Goal: Task Accomplishment & Management: Use online tool/utility

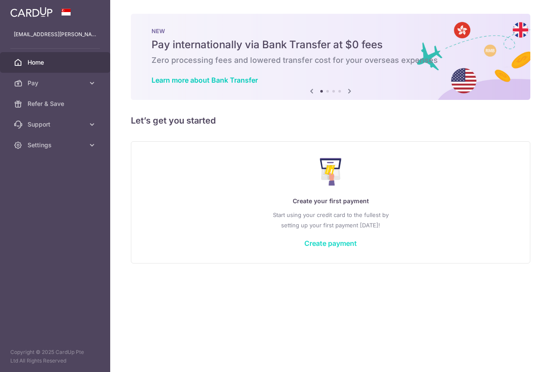
click at [350, 247] on link "Create payment" at bounding box center [331, 243] width 53 height 9
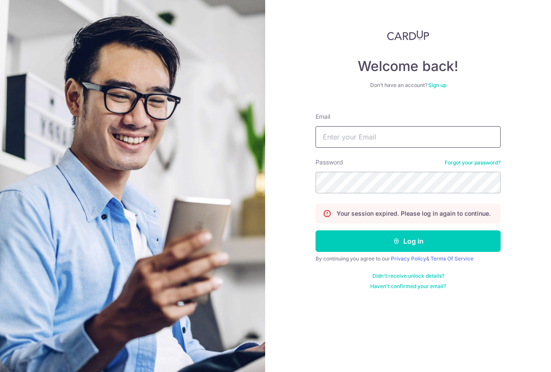
type input "[EMAIL_ADDRESS][PERSON_NAME][DOMAIN_NAME]"
click at [408, 241] on button "Log in" at bounding box center [408, 241] width 185 height 22
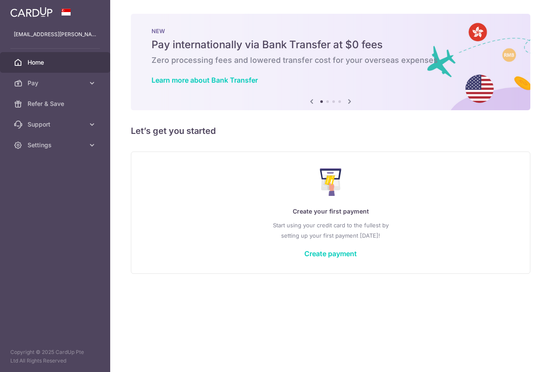
click at [327, 258] on div "Create your first payment Start using your credit card to the fullest by settin…" at bounding box center [331, 213] width 378 height 102
click at [327, 255] on link "Create payment" at bounding box center [331, 253] width 53 height 9
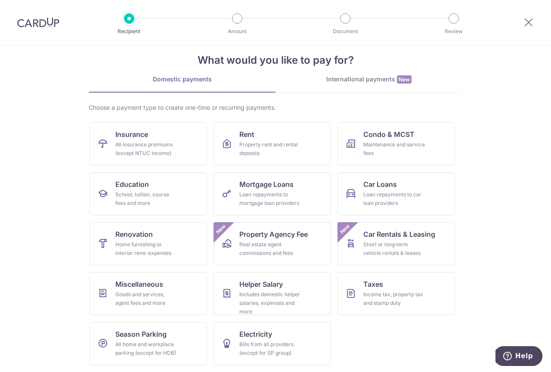
scroll to position [13, 0]
